Goal: Information Seeking & Learning: Learn about a topic

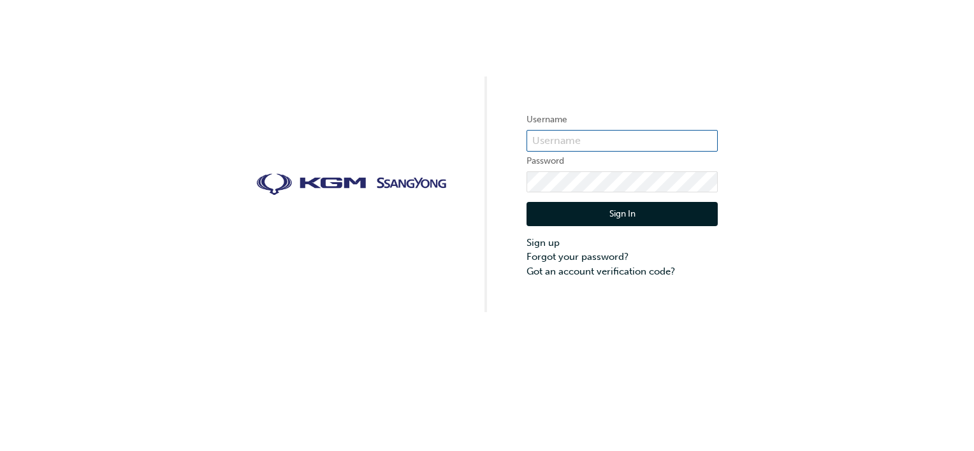
type input "[PERSON_NAME].[PERSON_NAME]"
click at [611, 219] on button "Sign In" at bounding box center [622, 214] width 191 height 24
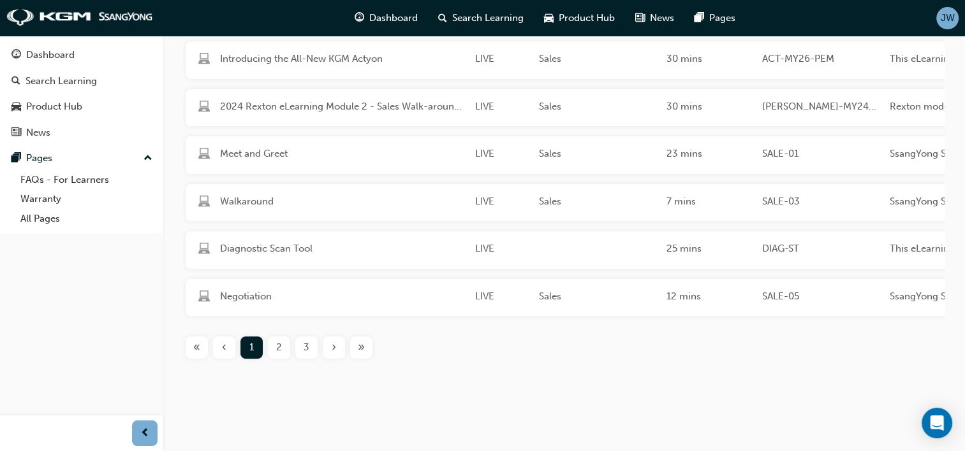
scroll to position [298, 0]
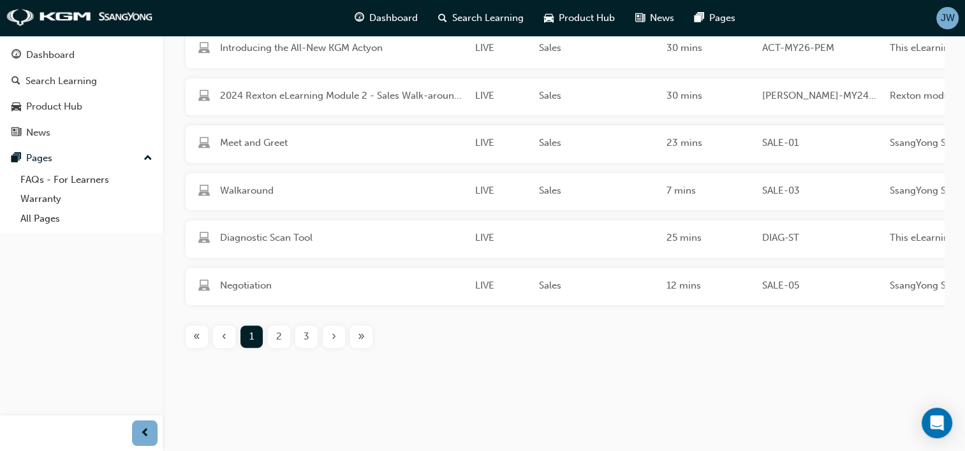
click at [282, 339] on div "2" at bounding box center [279, 337] width 22 height 22
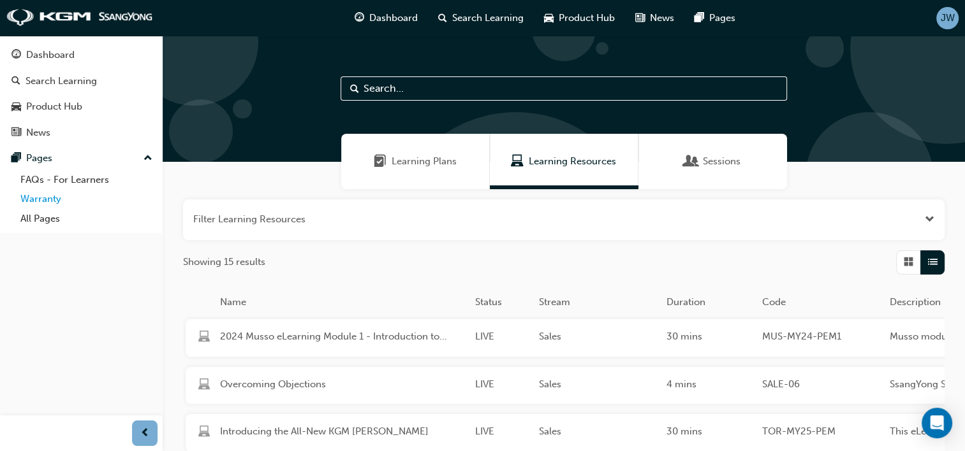
click at [31, 205] on link "Warranty" at bounding box center [86, 199] width 142 height 20
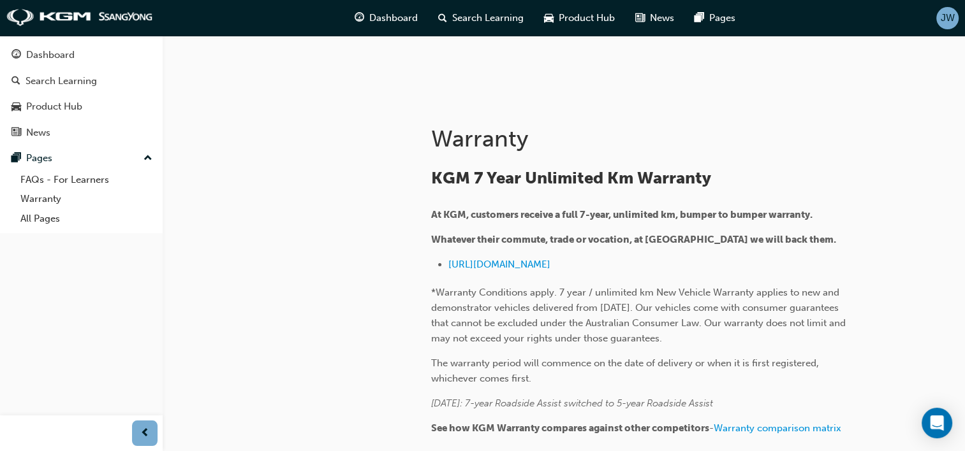
scroll to position [320, 0]
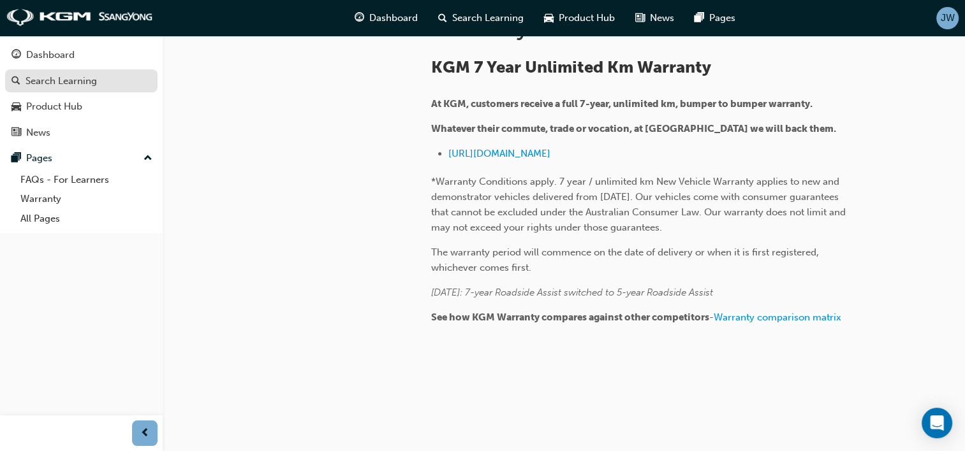
click at [65, 87] on div "Search Learning" at bounding box center [61, 81] width 71 height 15
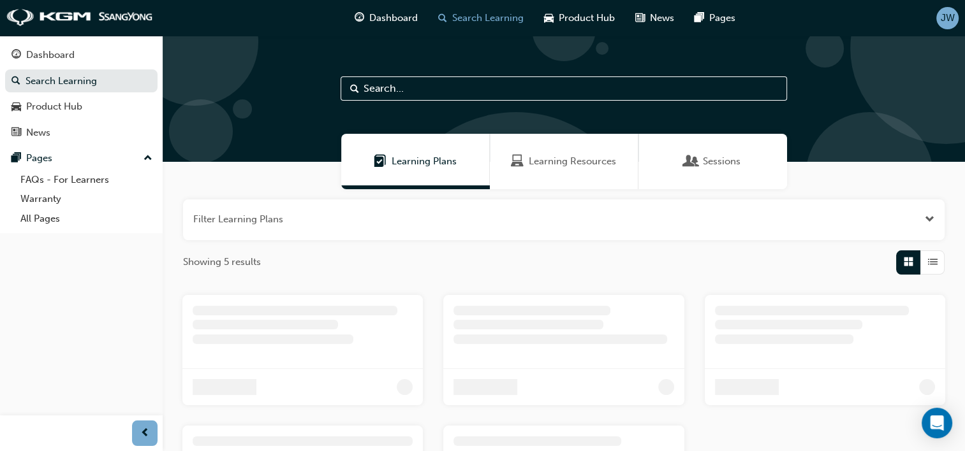
click at [522, 100] on input "text" at bounding box center [563, 89] width 446 height 24
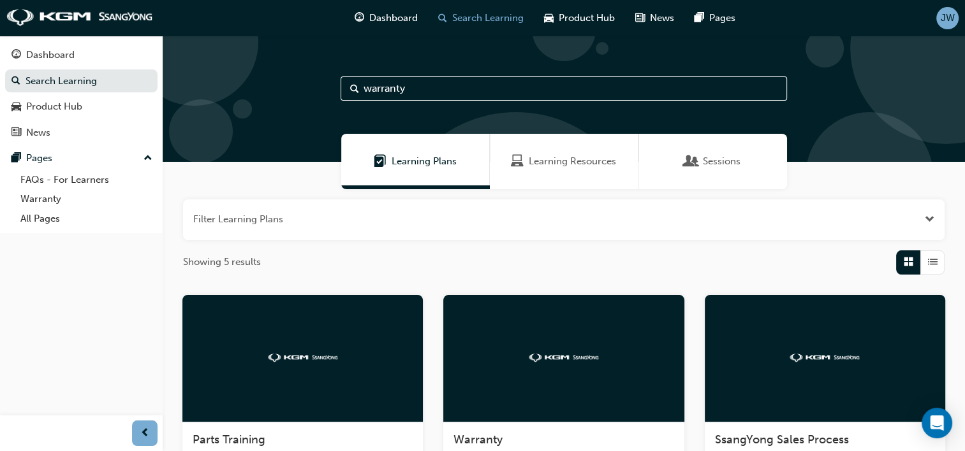
type input "warranty"
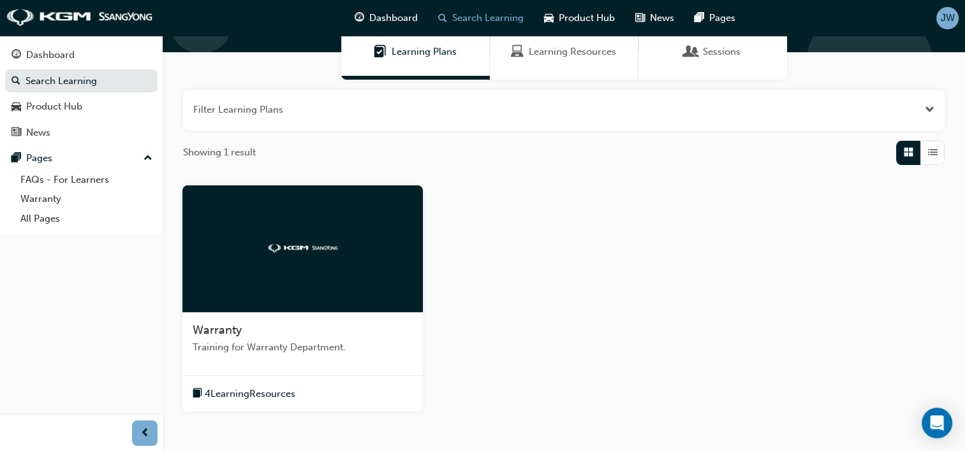
scroll to position [128, 0]
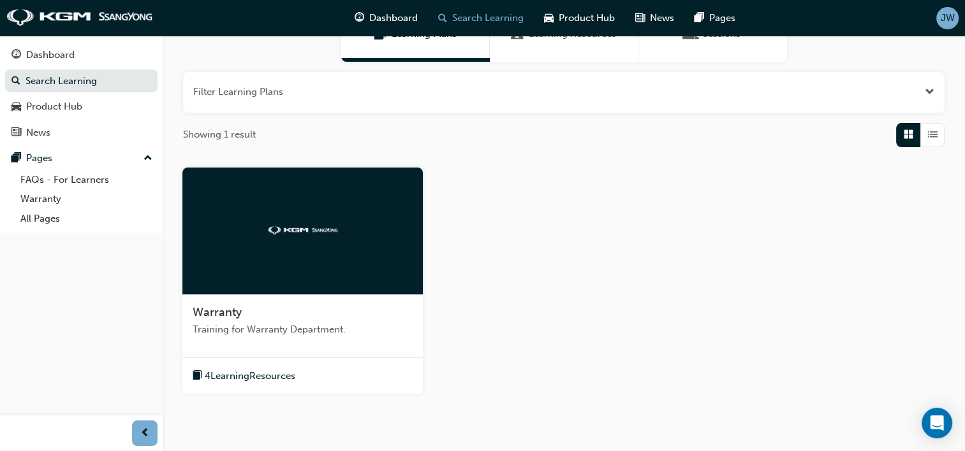
click at [361, 266] on div at bounding box center [302, 232] width 240 height 128
